Goal: Contribute content: Add original content to the website for others to see

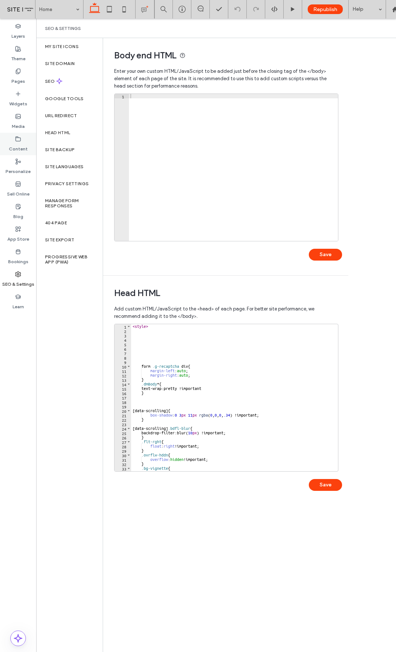
click at [13, 142] on label "Content" at bounding box center [18, 147] width 19 height 10
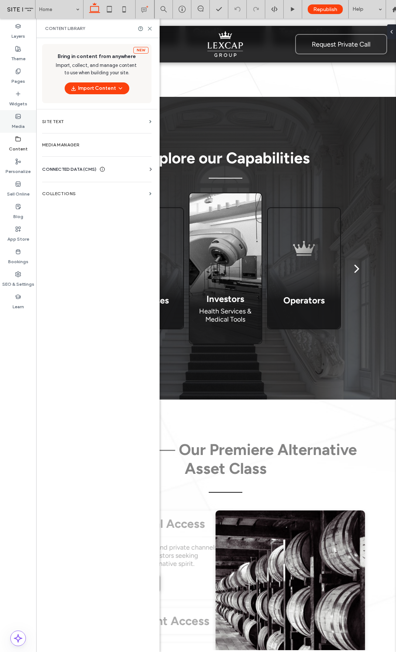
click at [16, 122] on label "Media" at bounding box center [18, 124] width 13 height 10
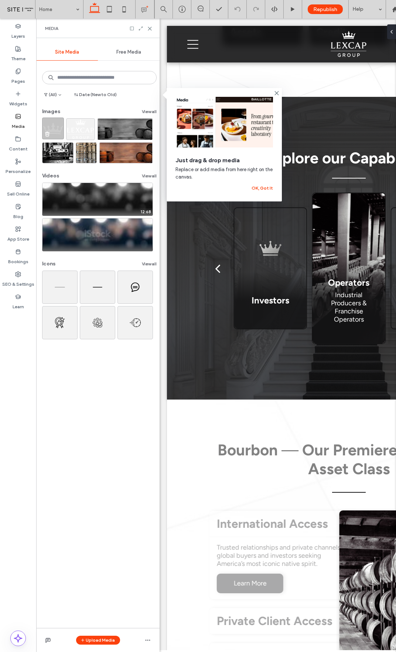
click at [58, 134] on img at bounding box center [53, 129] width 22 height 22
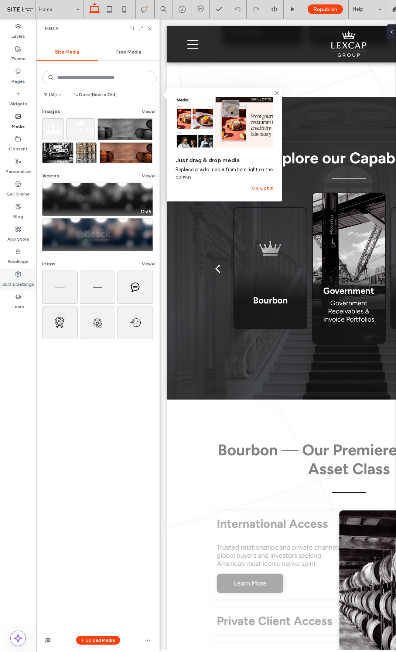
click at [17, 276] on use at bounding box center [18, 274] width 5 height 5
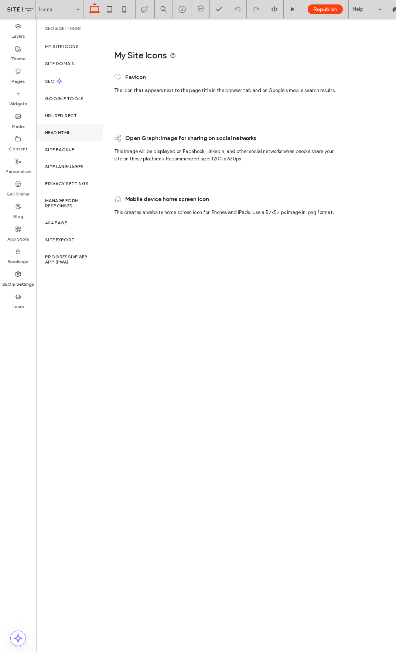
click at [64, 133] on label "Head HTML" at bounding box center [57, 132] width 25 height 5
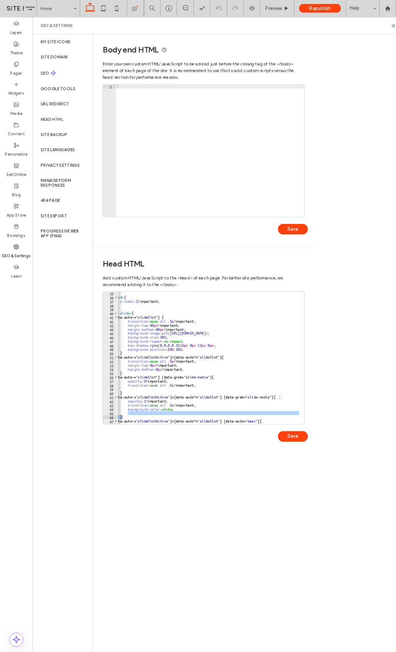
scroll to position [0, 17]
drag, startPoint x: 243, startPoint y: 465, endPoint x: 217, endPoint y: 466, distance: 25.9
click at [217, 466] on div at bounding box center [231, 467] width 201 height 7
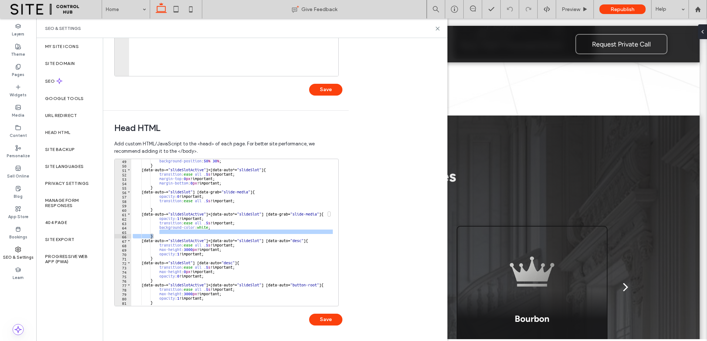
scroll to position [176, 0]
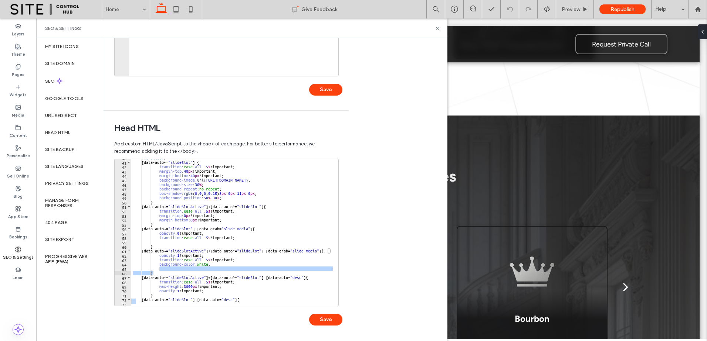
drag, startPoint x: 229, startPoint y: 306, endPoint x: 238, endPoint y: 305, distance: 9.3
click at [242, 307] on div "40 41 42 43 44 45 46 47 48 49 50 51 52 53 54 55 56 57 58 59 60 61 62 63 64 65 6…" at bounding box center [228, 246] width 228 height 174
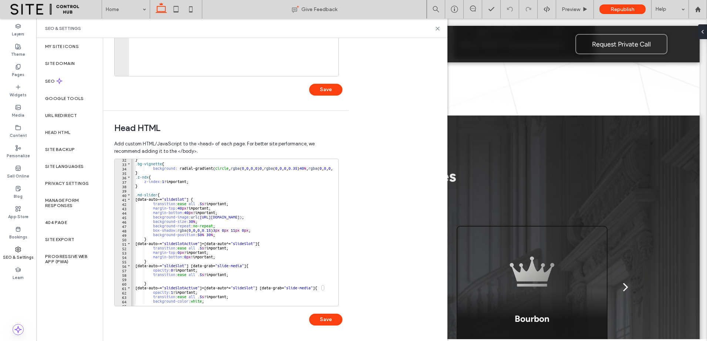
scroll to position [0, 5]
click at [357, 286] on div "Body end HTML Enter your own custom HTML/​JavaScript to be added just before th…" at bounding box center [275, 189] width 344 height 303
type textarea "**********"
click at [319, 235] on div "} .bg-vignette { background : radial-gradient( circle , rgba ( 0 , 0 , 0 , 0 ) …" at bounding box center [295, 232] width 338 height 150
drag, startPoint x: 366, startPoint y: 202, endPoint x: 371, endPoint y: 194, distance: 8.8
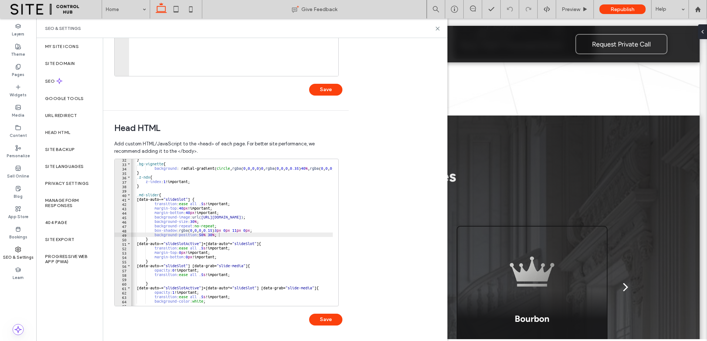
click at [366, 201] on div "**********" at bounding box center [275, 189] width 344 height 303
drag, startPoint x: 136, startPoint y: 192, endPoint x: 156, endPoint y: 193, distance: 20.4
click at [156, 193] on div "} .bg-vignette { background : radial-gradient( circle , rgba ( 0 , 0 , 0 , 0 ) …" at bounding box center [295, 232] width 338 height 150
click at [164, 194] on div "} .bg-vignette { background : radial-gradient( circle , rgba ( 0 , 0 , 0 , 0 ) …" at bounding box center [295, 232] width 338 height 150
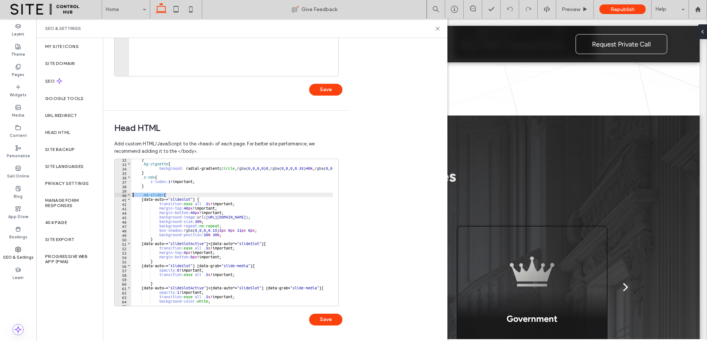
drag, startPoint x: 165, startPoint y: 194, endPoint x: 132, endPoint y: 194, distance: 33.6
click at [132, 194] on div "} .bg-vignette { background : radial-gradient( circle , rgba ( 0 , 0 , 0 , 0 ) …" at bounding box center [300, 232] width 338 height 150
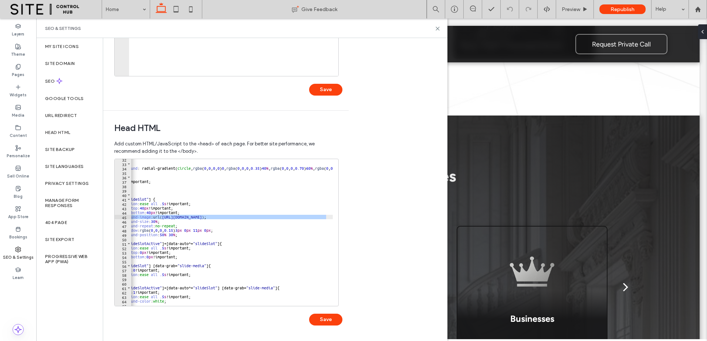
drag, startPoint x: 159, startPoint y: 218, endPoint x: 327, endPoint y: 218, distance: 168.1
click at [327, 218] on div "} .bg-vignette { background : radial-gradient( circle , rgba ( 0 , 0 , 0 , 0 ) …" at bounding box center [256, 232] width 338 height 150
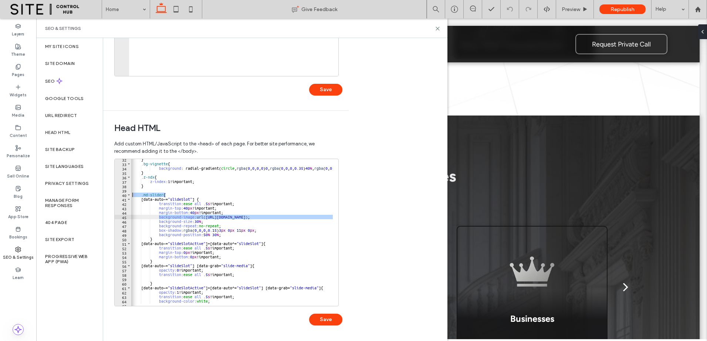
scroll to position [0, 0]
click at [214, 219] on div "} .bg-vignette { background : radial-gradient( circle , rgba ( 0 , 0 , 0 , 0 ) …" at bounding box center [231, 232] width 201 height 147
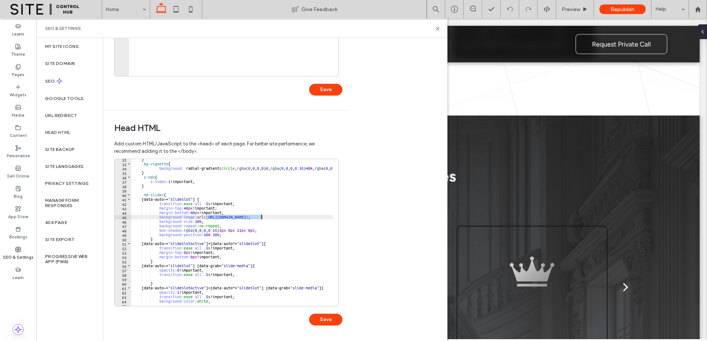
drag, startPoint x: 214, startPoint y: 219, endPoint x: 290, endPoint y: 219, distance: 75.4
click at [290, 219] on div "} .bg-vignette { background : radial-gradient( circle , rgba ( 0 , 0 , 0 , 0 ) …" at bounding box center [300, 232] width 338 height 150
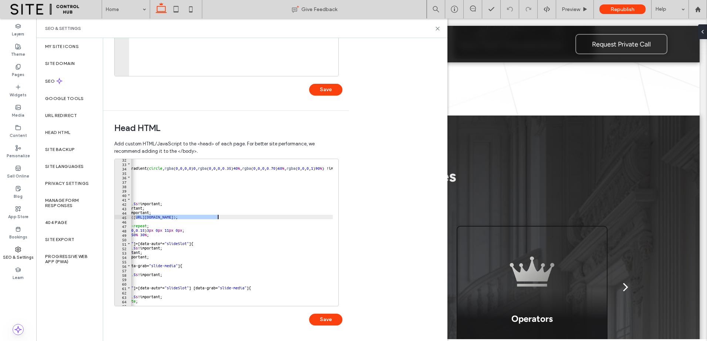
scroll to position [0, 85]
click at [280, 217] on div "} .bg-vignette { background : radial-gradient( circle , rgba ( 0 , 0 , 0 , 0 ) …" at bounding box center [216, 232] width 338 height 150
paste textarea "*"
type textarea "**********"
click at [327, 318] on button "Save" at bounding box center [325, 320] width 33 height 12
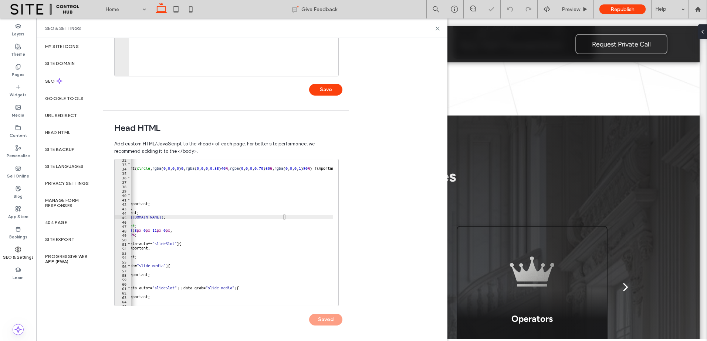
drag, startPoint x: 380, startPoint y: 305, endPoint x: 382, endPoint y: 273, distance: 32.6
click at [380, 303] on div "**********" at bounding box center [275, 189] width 344 height 303
click at [396, 29] on icon at bounding box center [438, 29] width 6 height 6
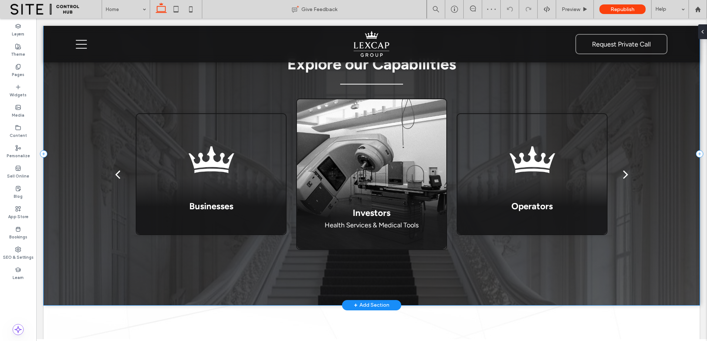
scroll to position [924, 0]
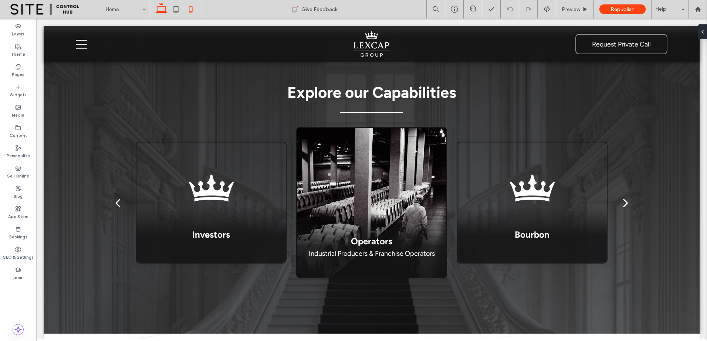
click at [184, 13] on icon at bounding box center [190, 9] width 15 height 15
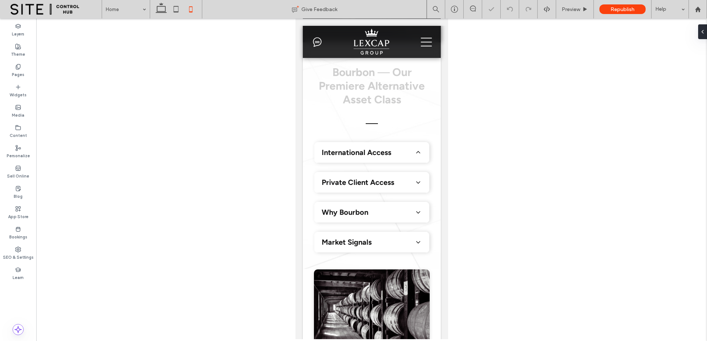
scroll to position [696, 0]
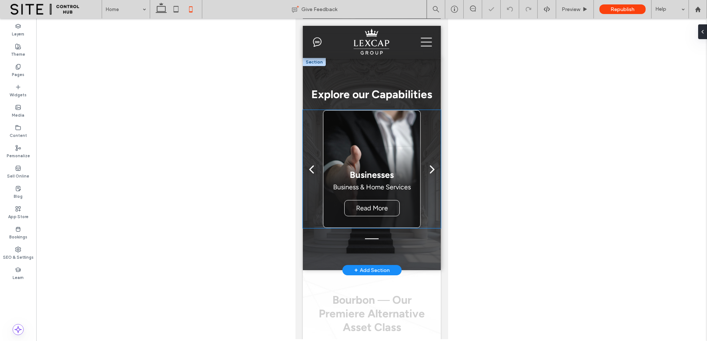
click at [396, 168] on div "next" at bounding box center [431, 169] width 5 height 15
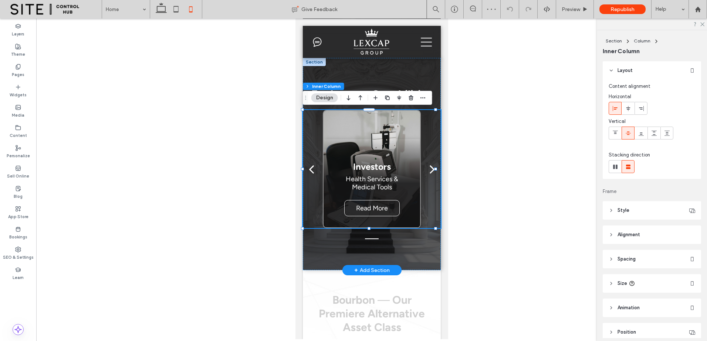
click at [396, 169] on div "next" at bounding box center [431, 169] width 5 height 15
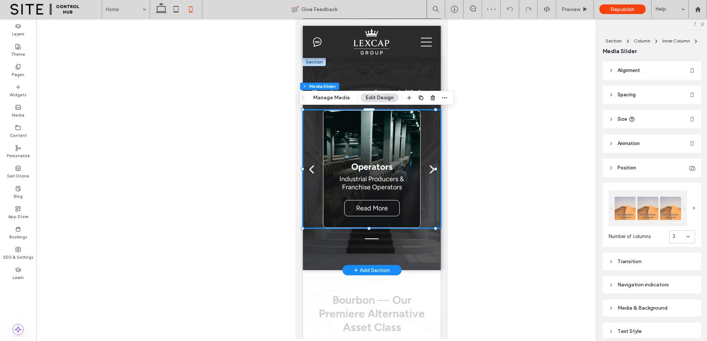
click at [396, 169] on div "next" at bounding box center [431, 169] width 5 height 15
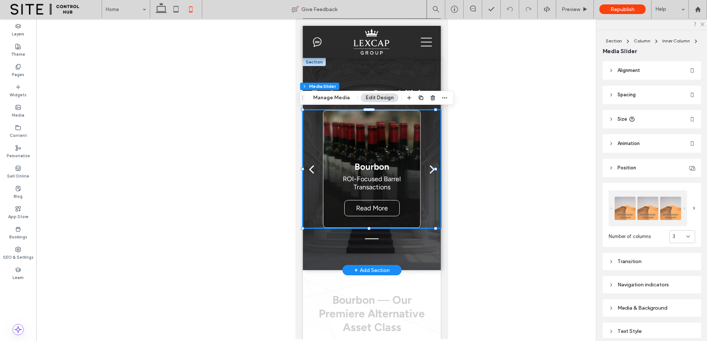
click at [396, 169] on div "next" at bounding box center [431, 169] width 5 height 15
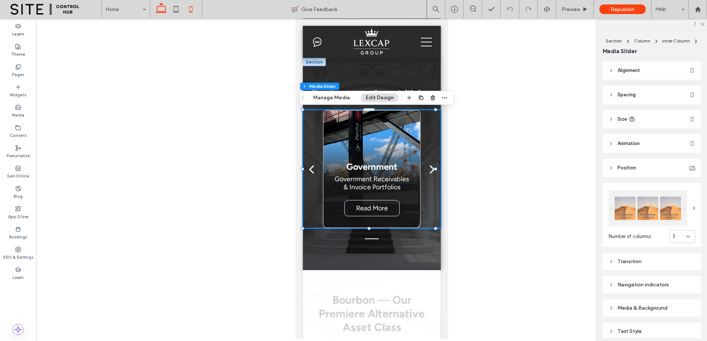
click at [159, 10] on icon at bounding box center [161, 9] width 15 height 15
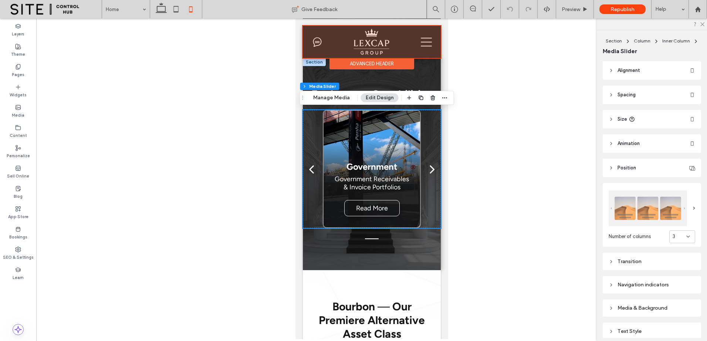
type input "***"
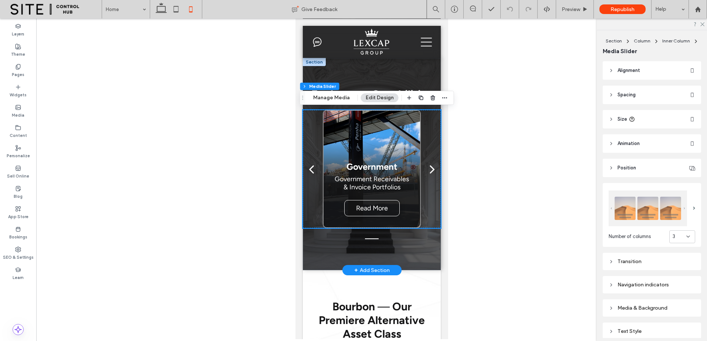
type input "***"
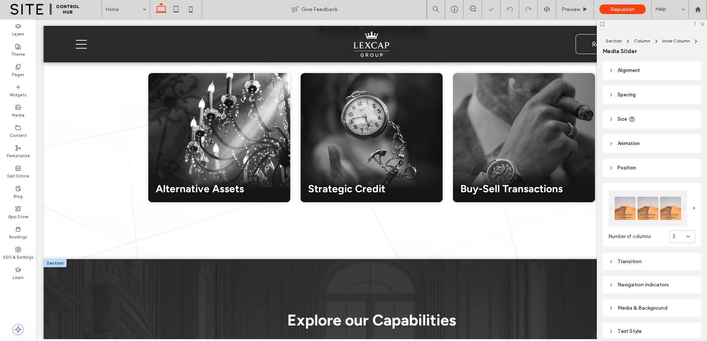
scroll to position [892, 0]
